Goal: Information Seeking & Learning: Learn about a topic

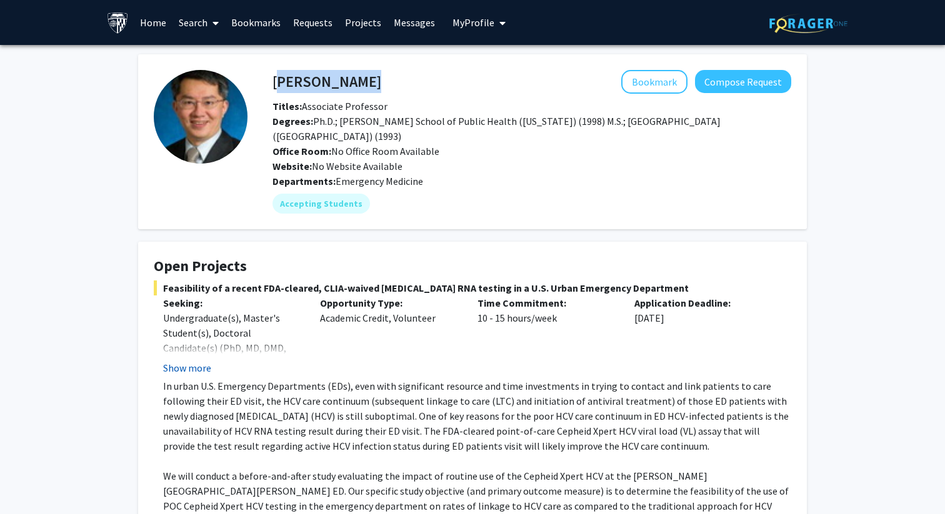
click at [194, 372] on button "Show more" at bounding box center [187, 367] width 48 height 15
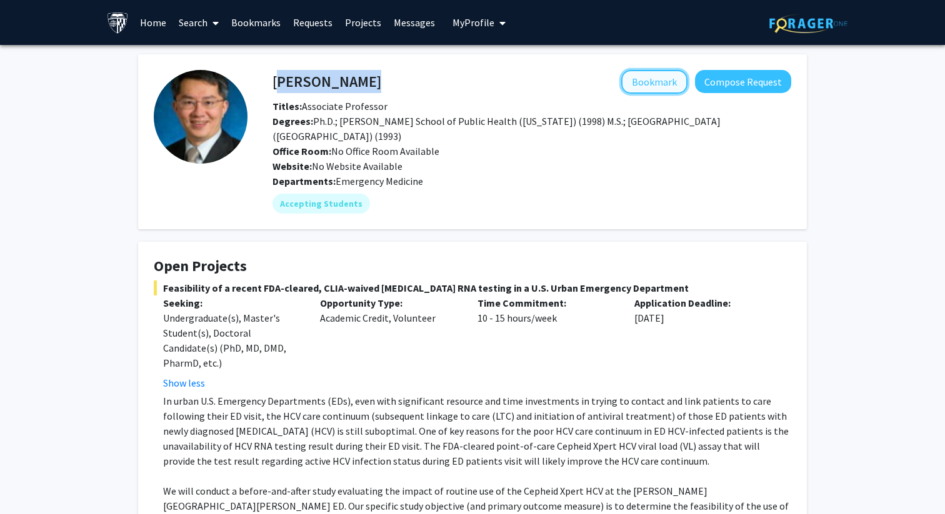
click at [644, 72] on button "Bookmark" at bounding box center [654, 82] width 66 height 24
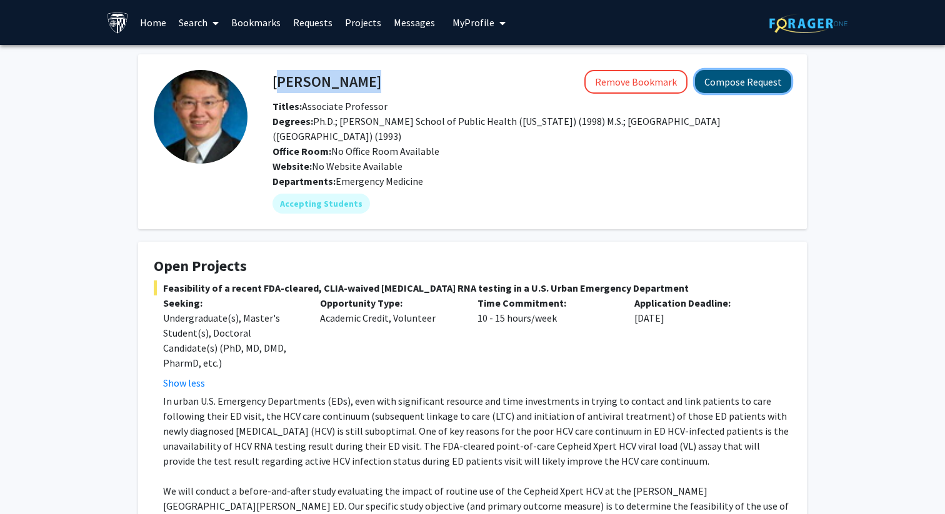
click at [725, 89] on button "Compose Request" at bounding box center [743, 81] width 96 height 23
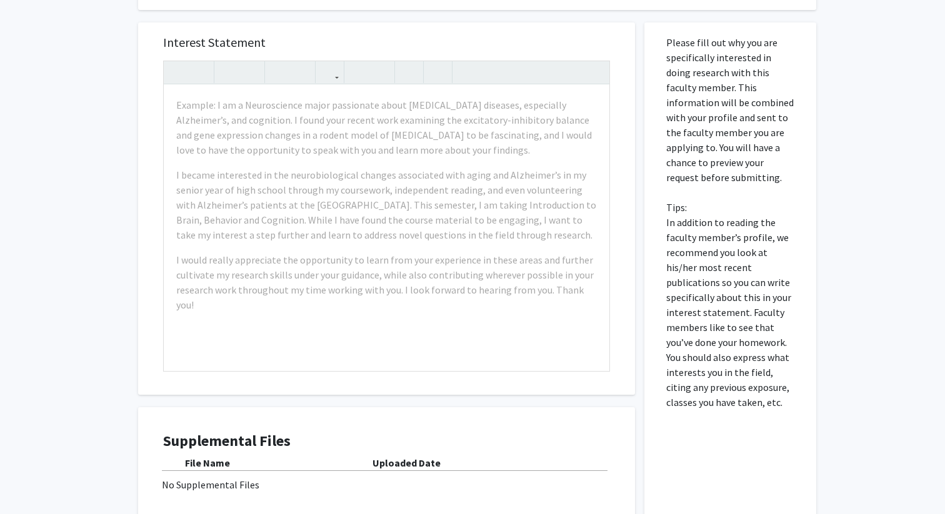
scroll to position [306, 0]
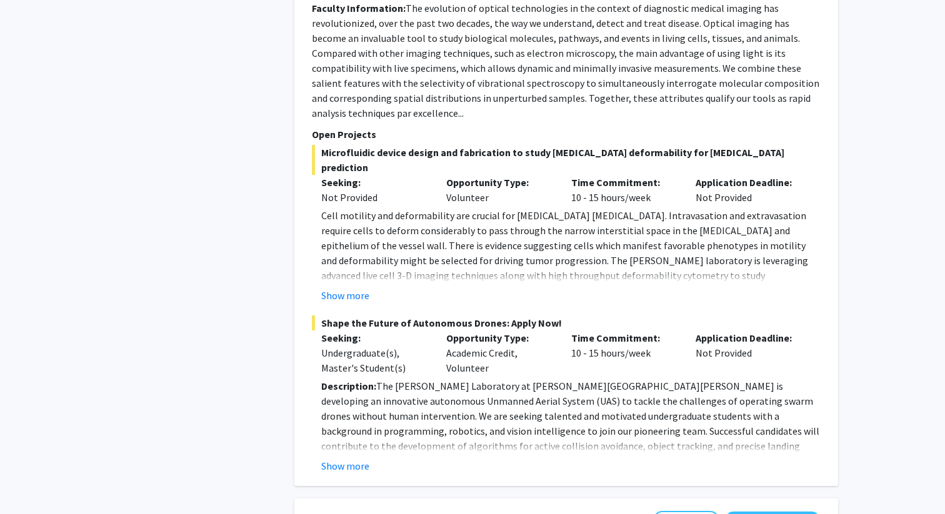
scroll to position [893, 0]
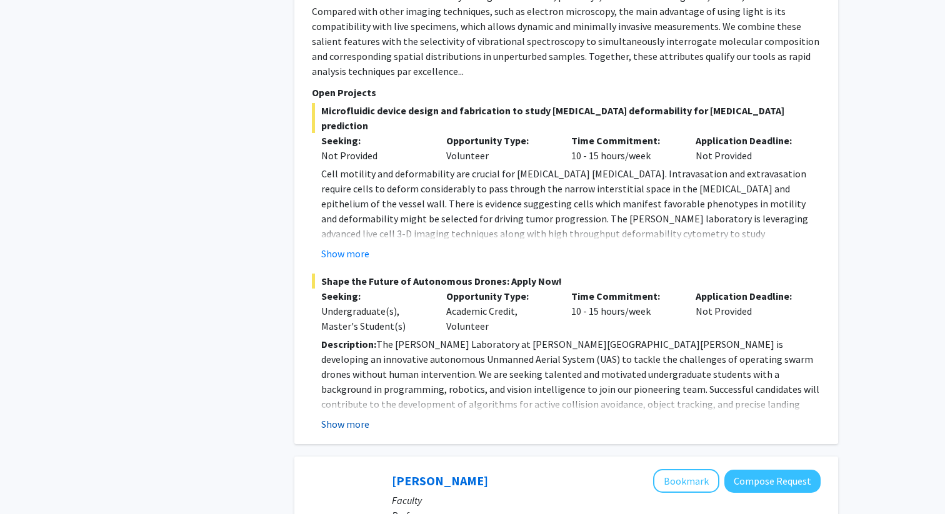
click at [342, 417] on button "Show more" at bounding box center [345, 424] width 48 height 15
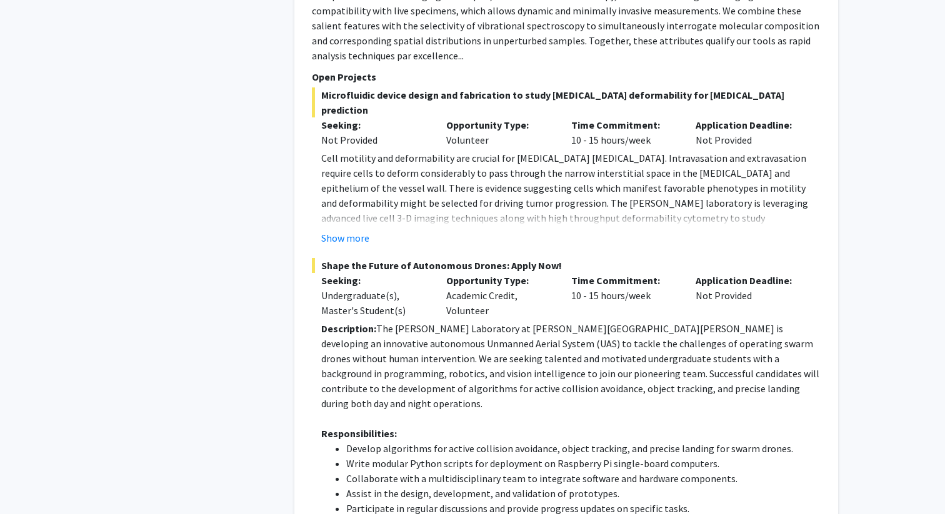
scroll to position [908, 0]
click at [344, 231] on button "Show more" at bounding box center [345, 238] width 48 height 15
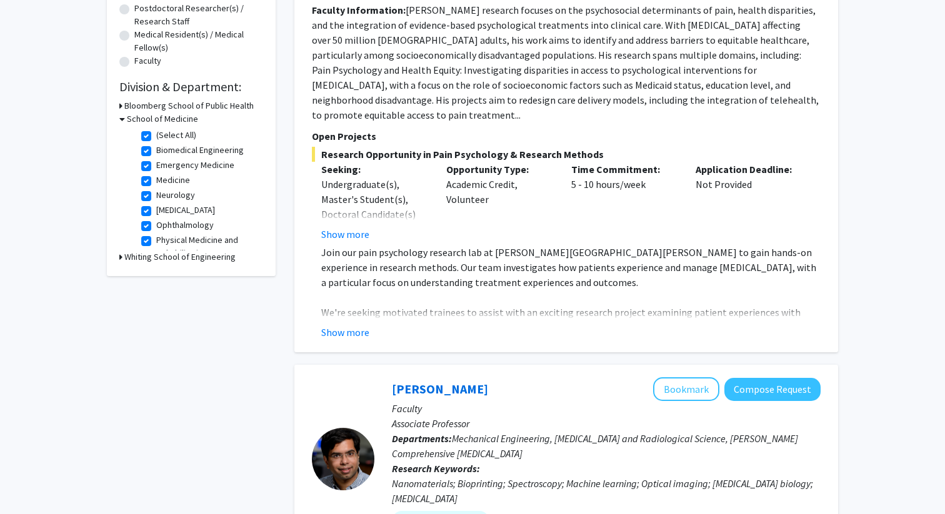
scroll to position [302, 0]
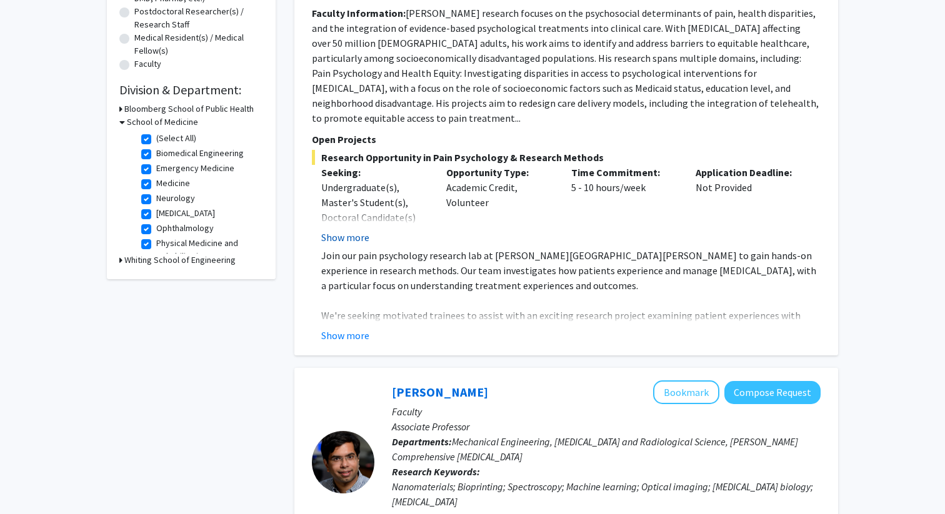
click at [343, 230] on button "Show more" at bounding box center [345, 237] width 48 height 15
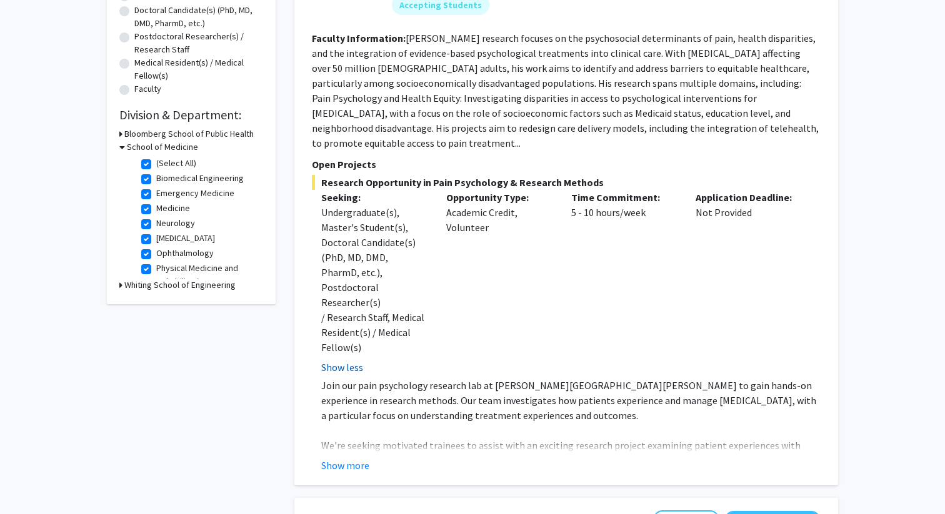
scroll to position [276, 0]
click at [355, 459] on button "Show more" at bounding box center [345, 466] width 48 height 15
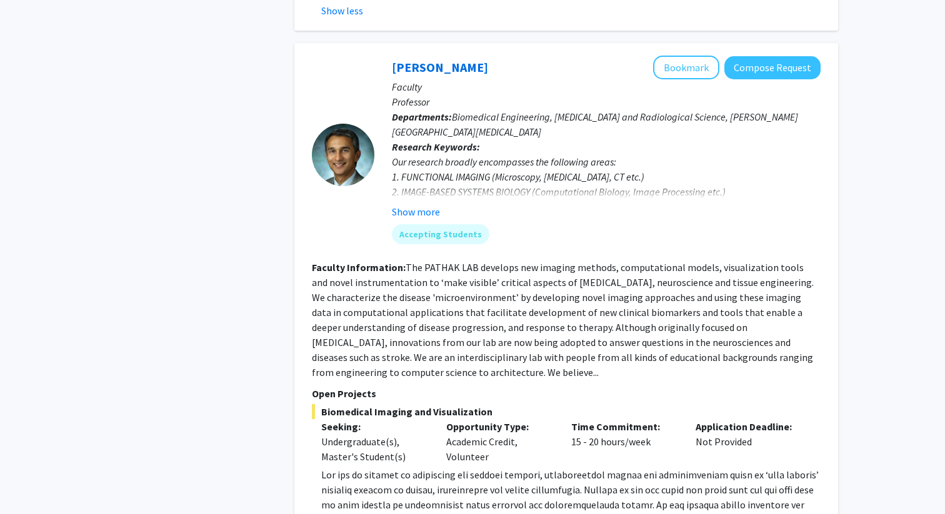
scroll to position [2308, 0]
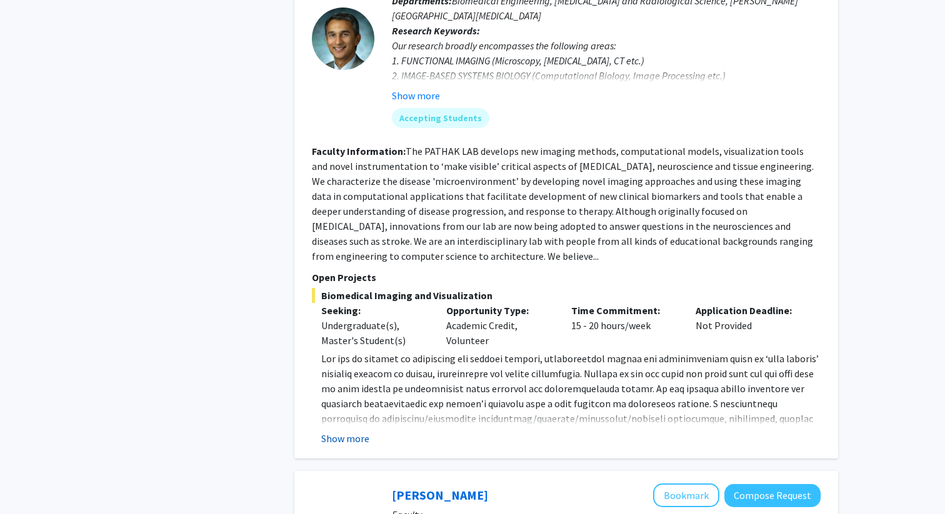
click at [345, 431] on button "Show more" at bounding box center [345, 438] width 48 height 15
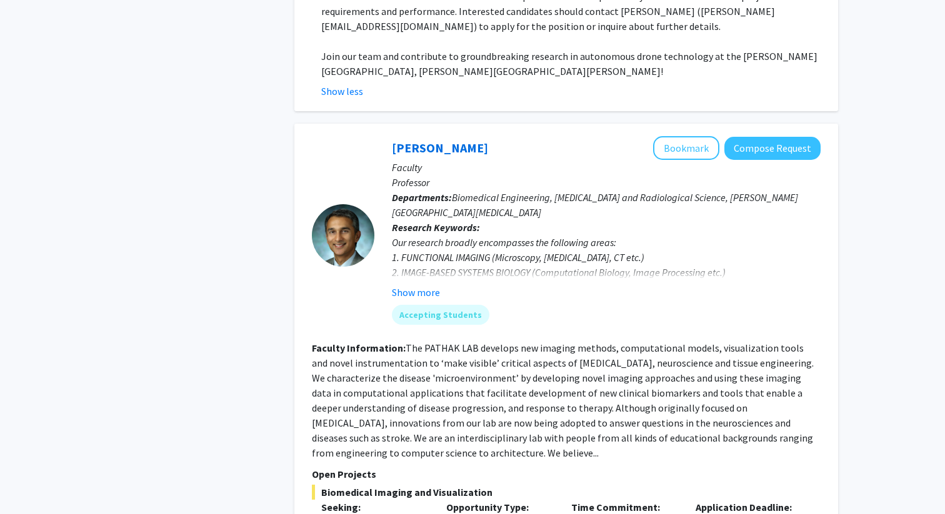
scroll to position [2098, 0]
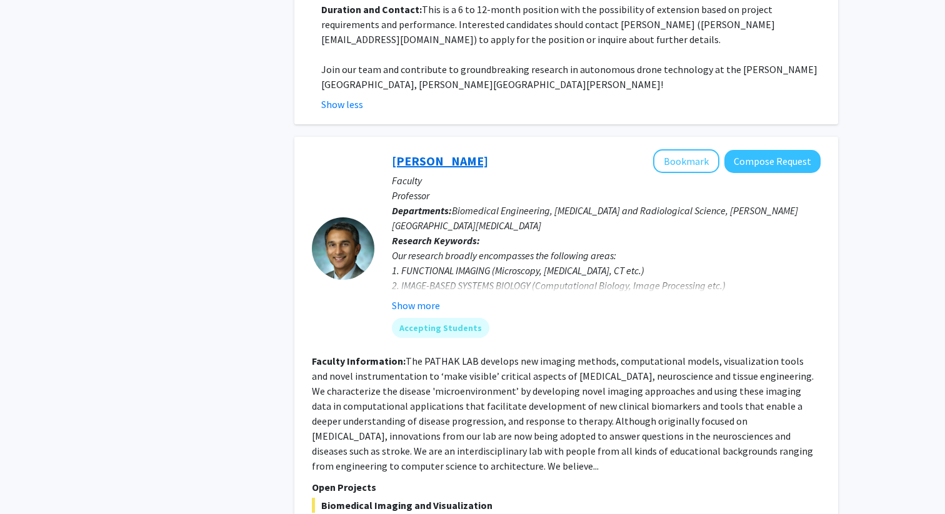
drag, startPoint x: 478, startPoint y: 42, endPoint x: 394, endPoint y: 44, distance: 83.7
click at [394, 149] on div "[PERSON_NAME] Bookmark Compose Request" at bounding box center [606, 161] width 429 height 24
copy link "[PERSON_NAME]"
click at [468, 188] on p "Professor" at bounding box center [606, 195] width 429 height 15
click at [443, 153] on link "[PERSON_NAME]" at bounding box center [440, 161] width 96 height 16
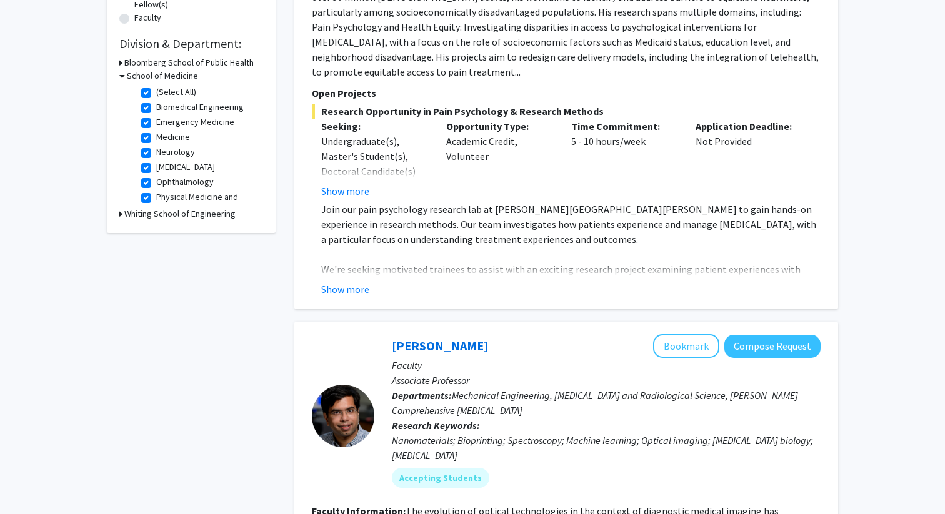
scroll to position [437, 0]
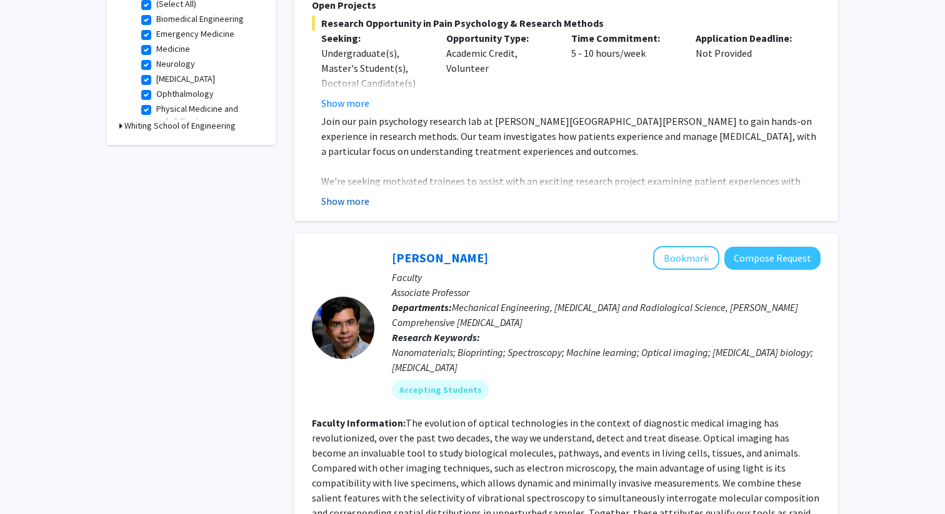
click at [336, 194] on button "Show more" at bounding box center [345, 201] width 48 height 15
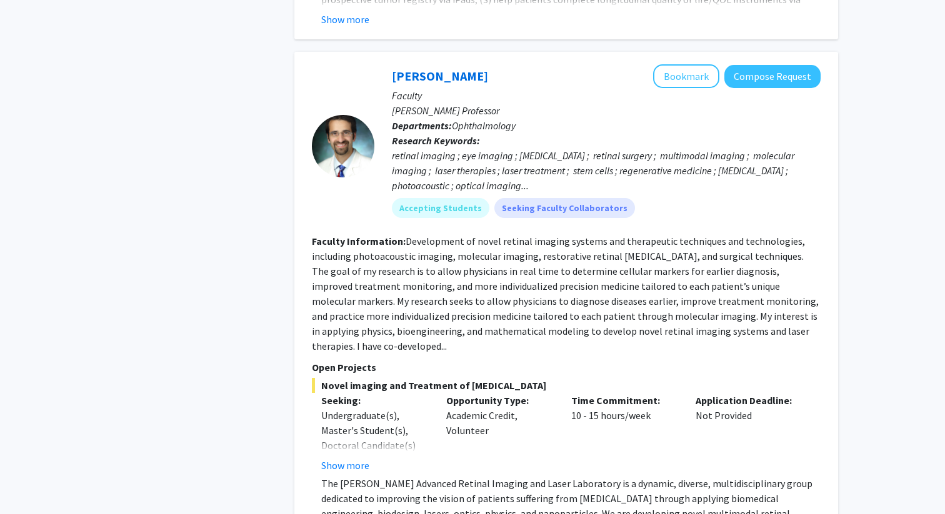
scroll to position [2785, 0]
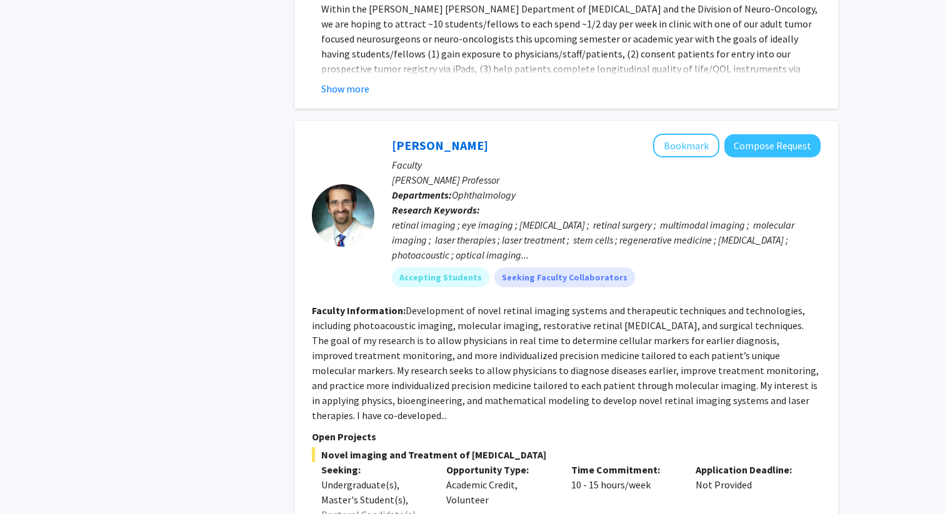
scroll to position [2710, 0]
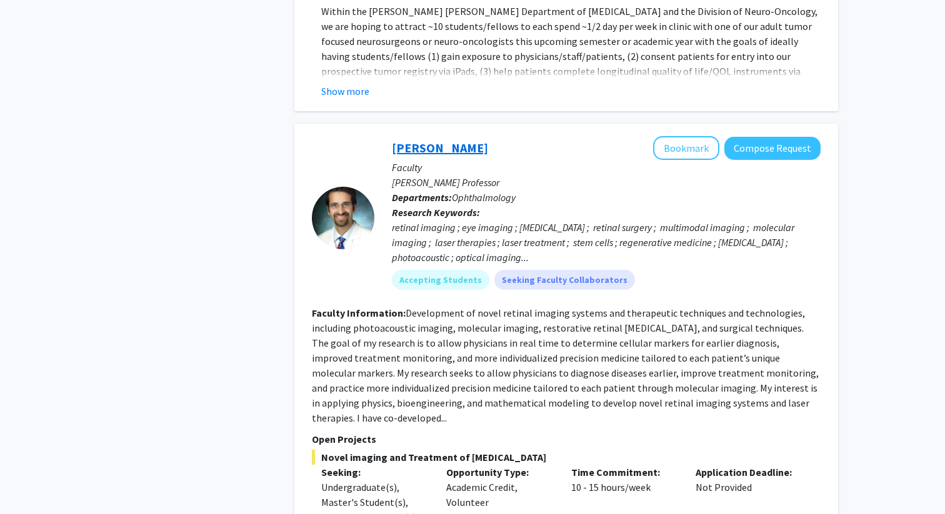
drag, startPoint x: 473, startPoint y: 89, endPoint x: 392, endPoint y: 88, distance: 81.2
click at [392, 136] on div "[PERSON_NAME] Bookmark Compose Request" at bounding box center [606, 148] width 429 height 24
copy link "[PERSON_NAME]"
